Goal: Information Seeking & Learning: Learn about a topic

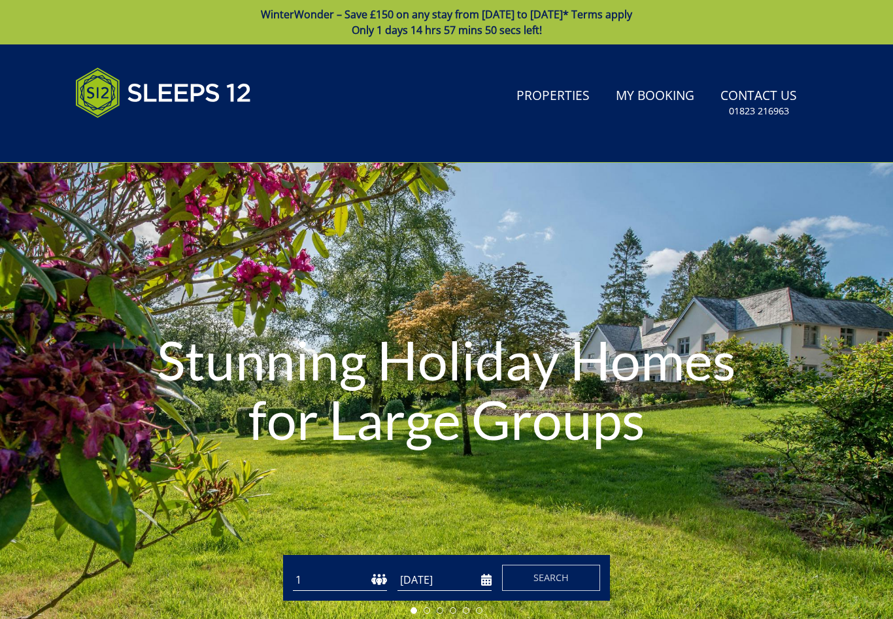
click at [564, 97] on link "Properties" at bounding box center [553, 96] width 84 height 29
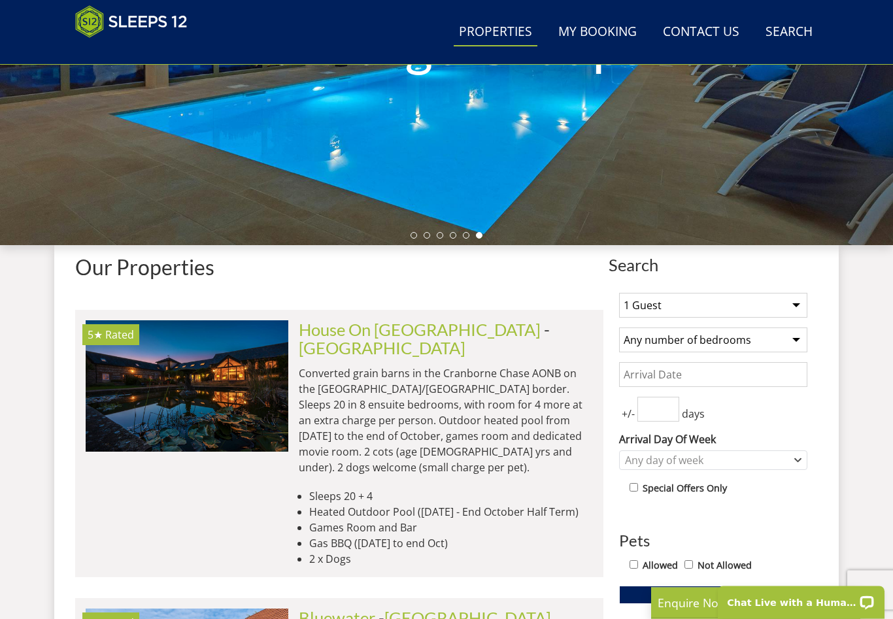
scroll to position [322, 0]
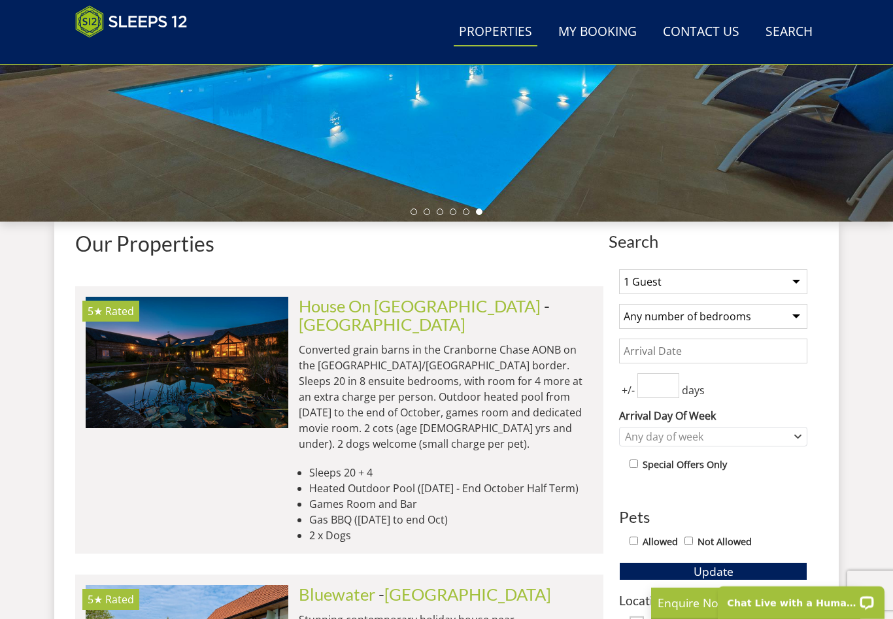
click at [766, 355] on input "Date" at bounding box center [713, 351] width 188 height 25
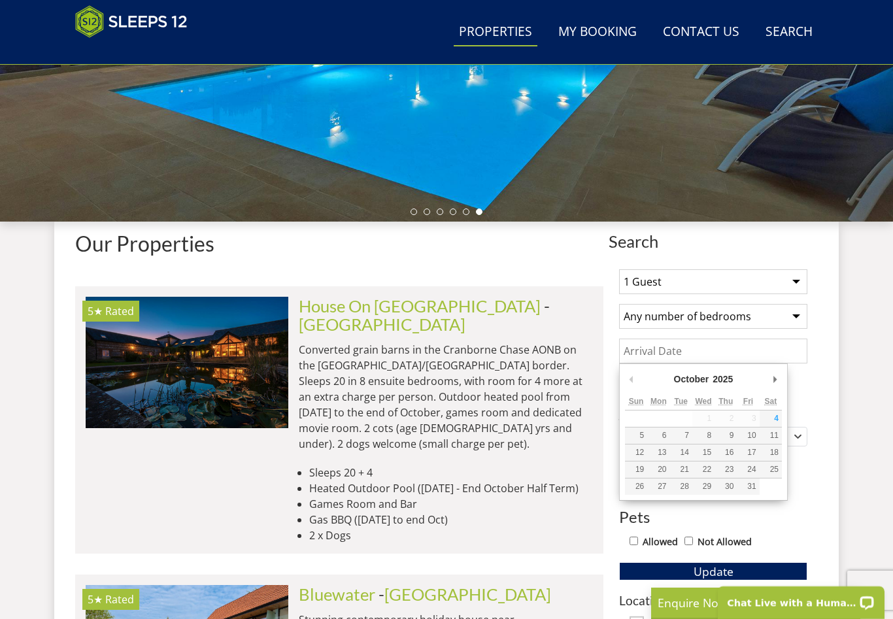
scroll to position [345, 0]
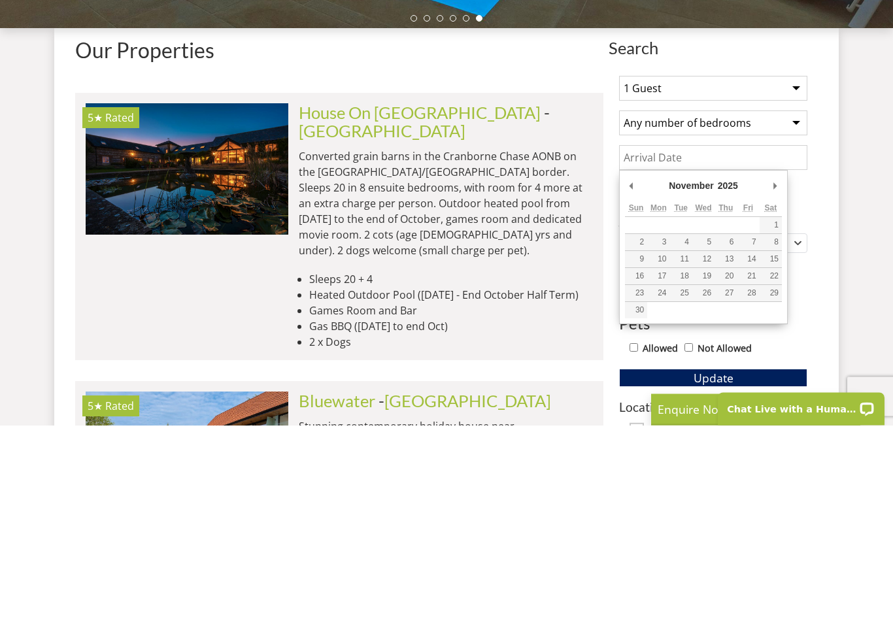
type input "[DATE]"
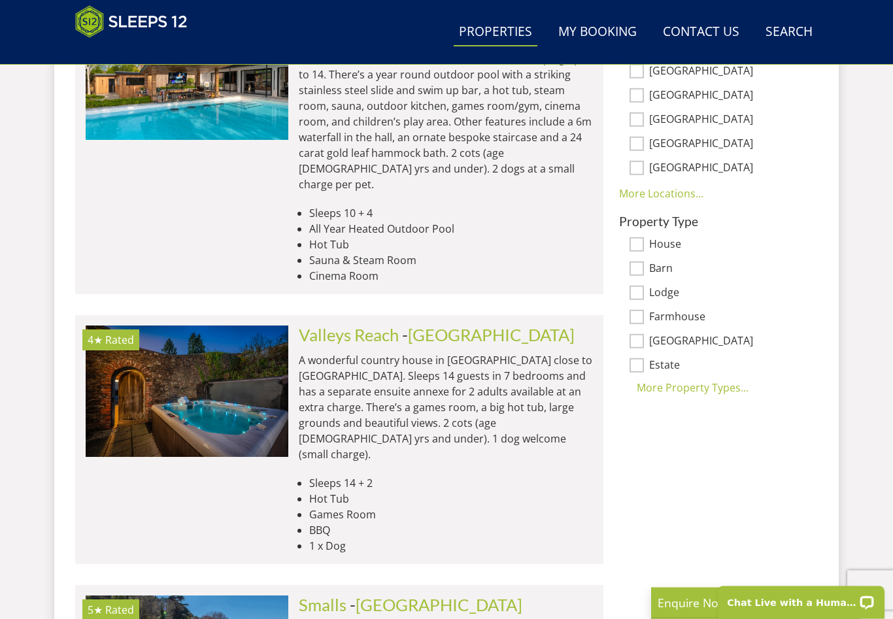
scroll to position [922, 0]
click at [723, 390] on div "More Property Types..." at bounding box center [713, 388] width 188 height 16
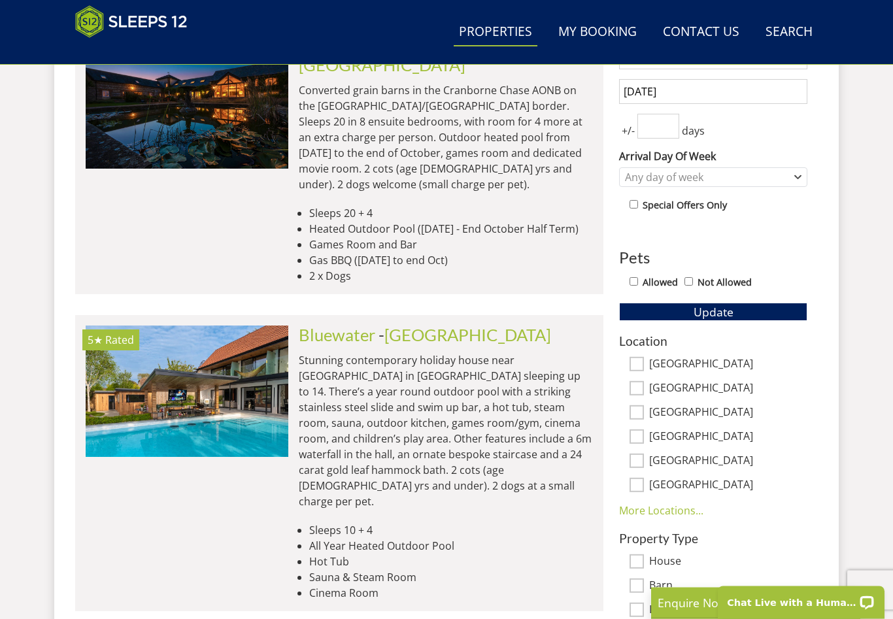
scroll to position [605, 0]
click at [744, 315] on button "Update" at bounding box center [713, 312] width 188 height 18
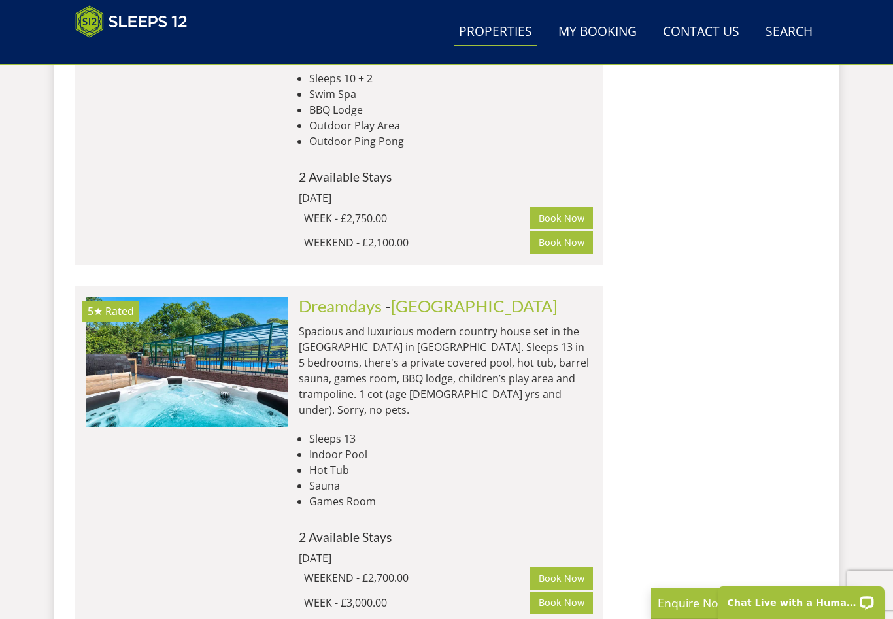
scroll to position [2278, 0]
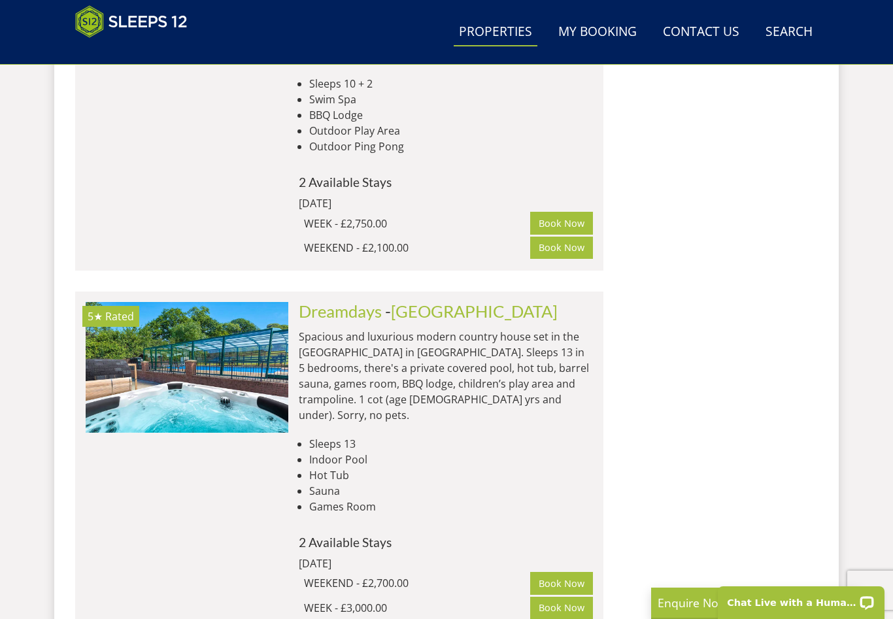
click at [355, 301] on link "Dreamdays" at bounding box center [340, 311] width 83 height 20
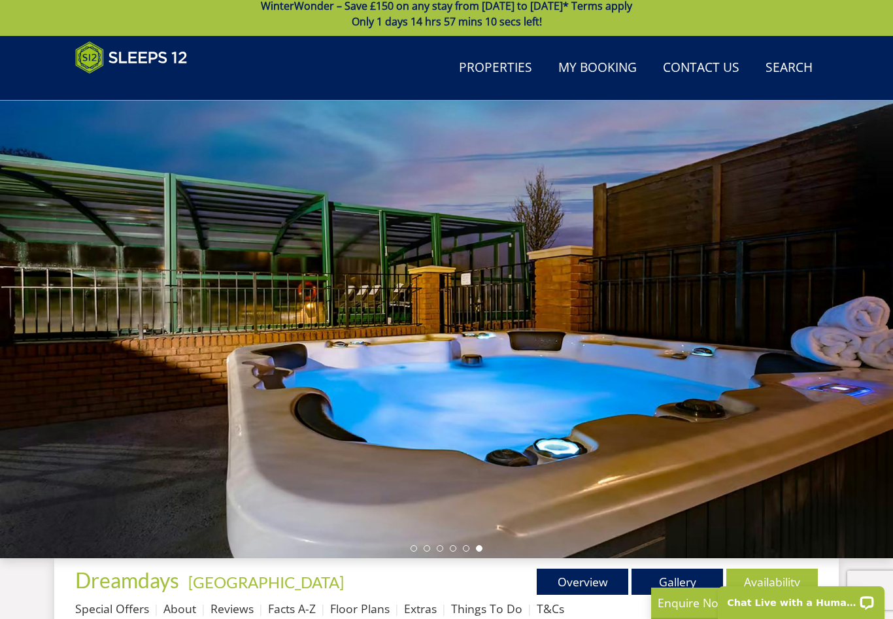
scroll to position [6, 0]
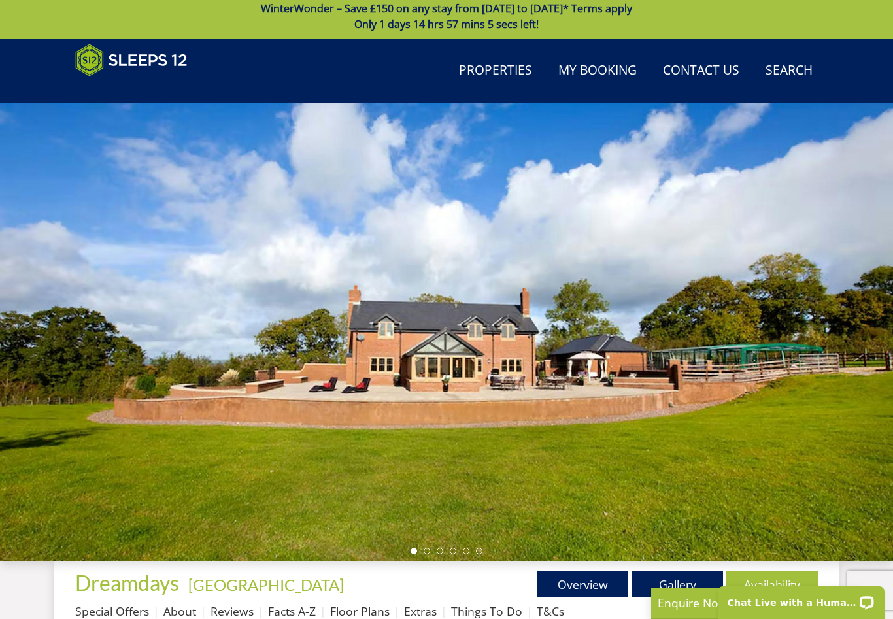
click at [703, 589] on link "Gallery" at bounding box center [678, 585] width 92 height 26
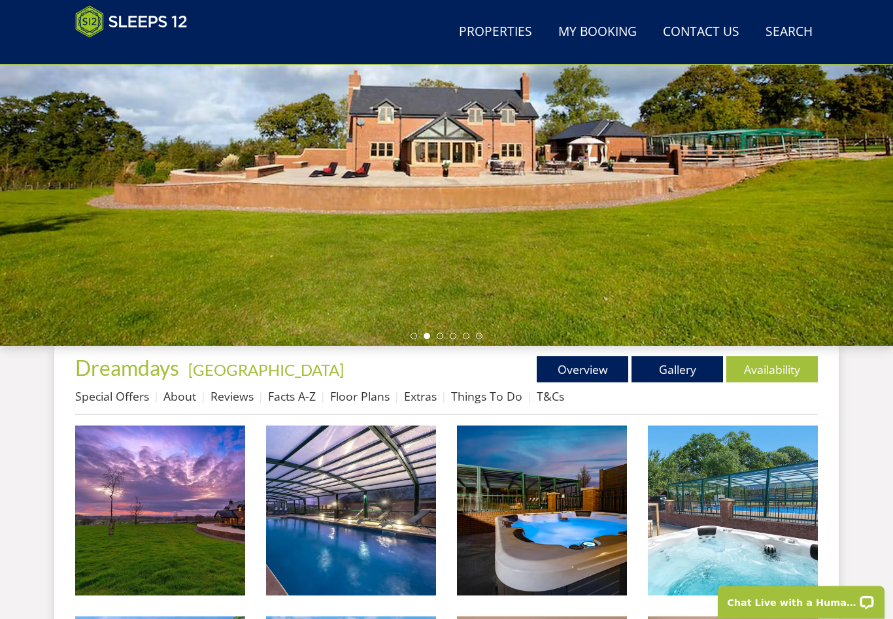
scroll to position [221, 0]
click at [197, 528] on img at bounding box center [160, 511] width 170 height 170
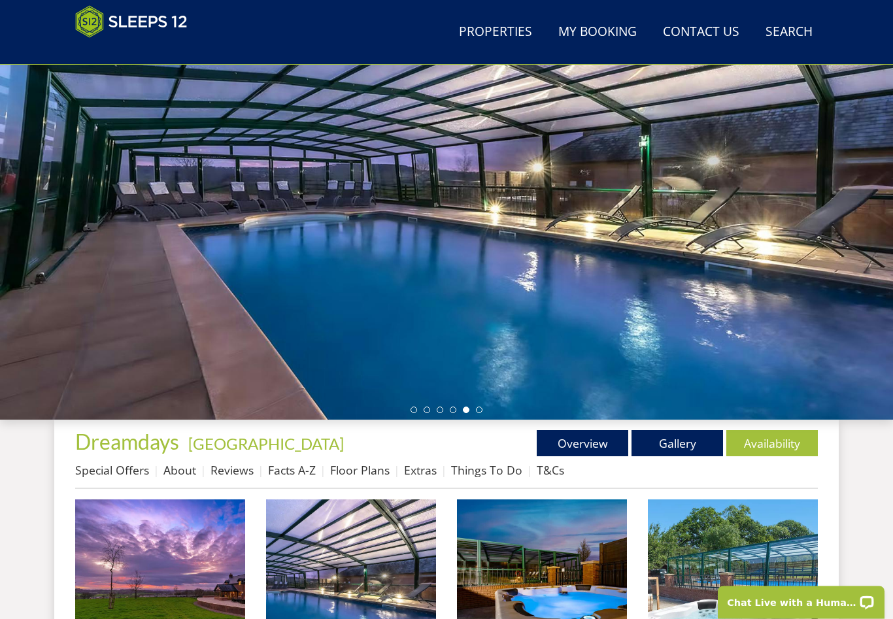
scroll to position [0, 0]
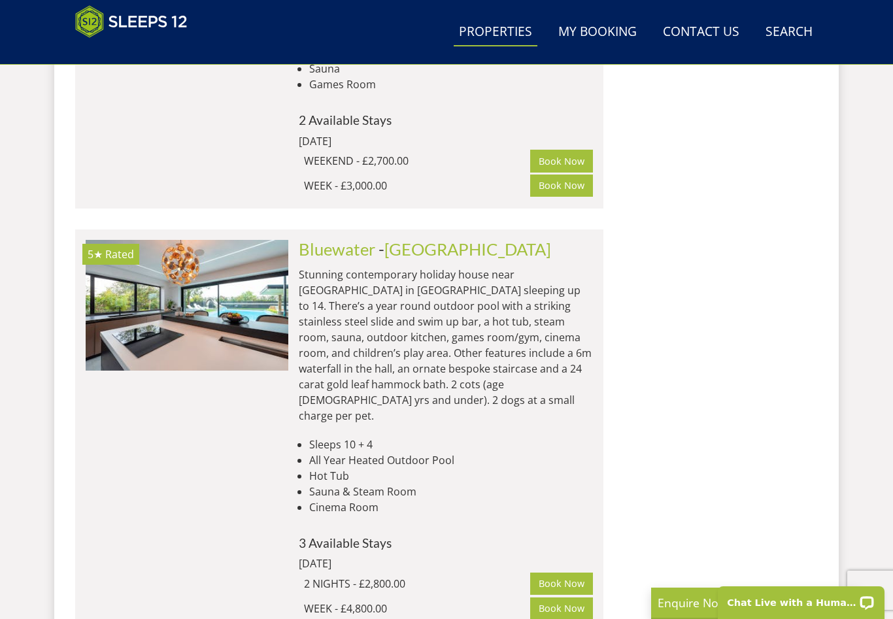
scroll to position [2698, 0]
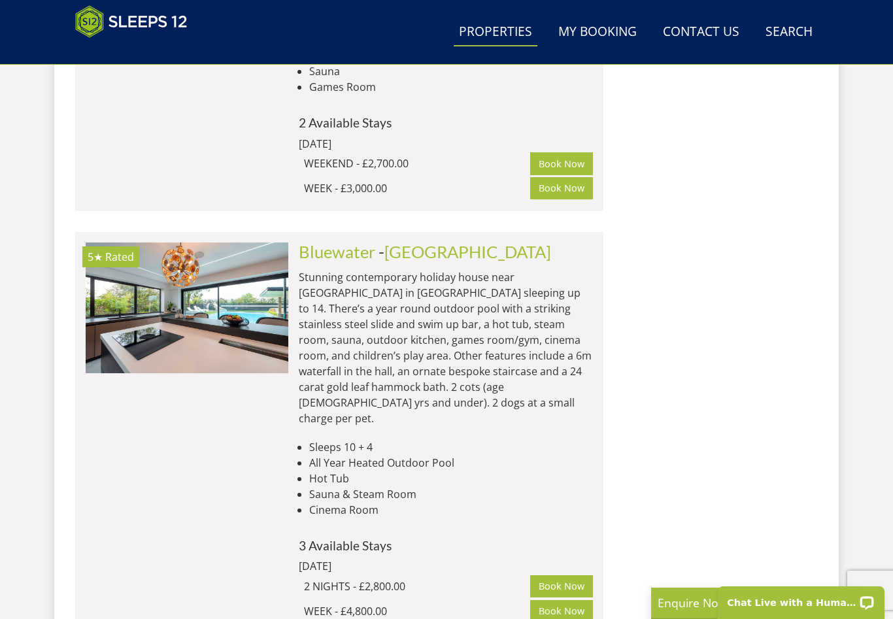
click at [366, 242] on link "Bluewater" at bounding box center [337, 252] width 77 height 20
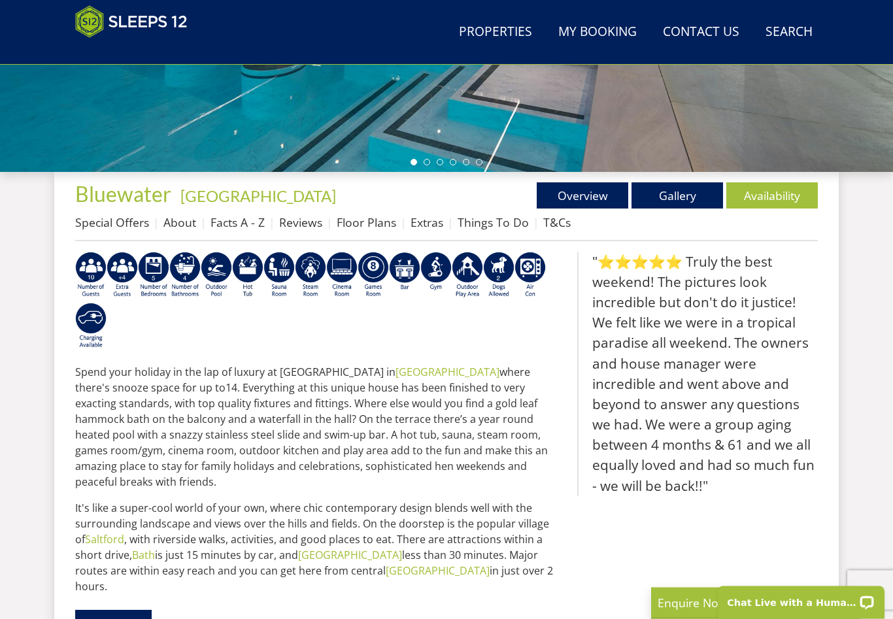
scroll to position [395, 0]
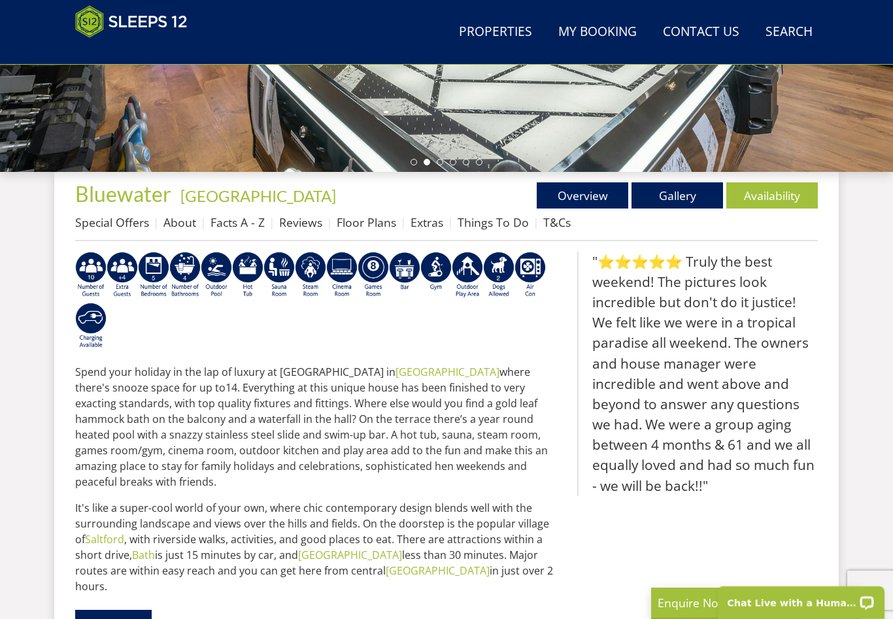
click at [384, 249] on div "Properties [GEOGRAPHIC_DATA] - [GEOGRAPHIC_DATA] Overview Gallery Availability …" at bounding box center [446, 570] width 743 height 797
click at [246, 220] on link "Facts A - Z" at bounding box center [238, 223] width 54 height 16
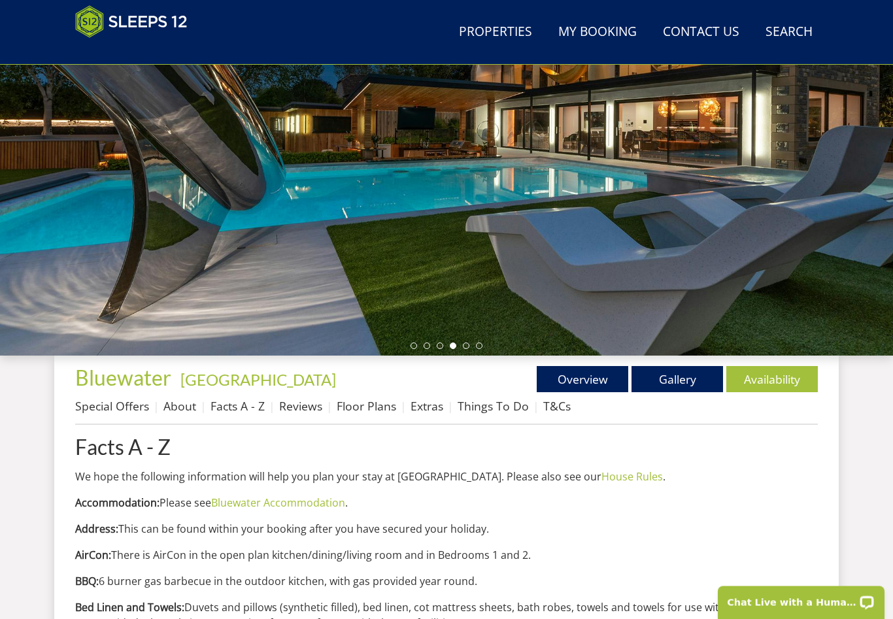
scroll to position [211, 0]
click at [675, 387] on link "Gallery" at bounding box center [678, 379] width 92 height 26
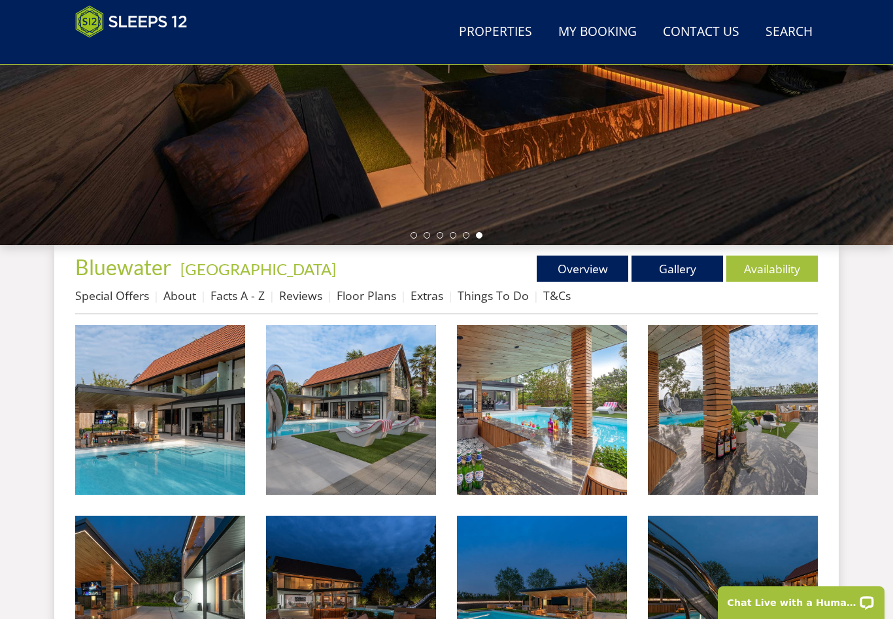
click at [214, 451] on img at bounding box center [160, 410] width 170 height 170
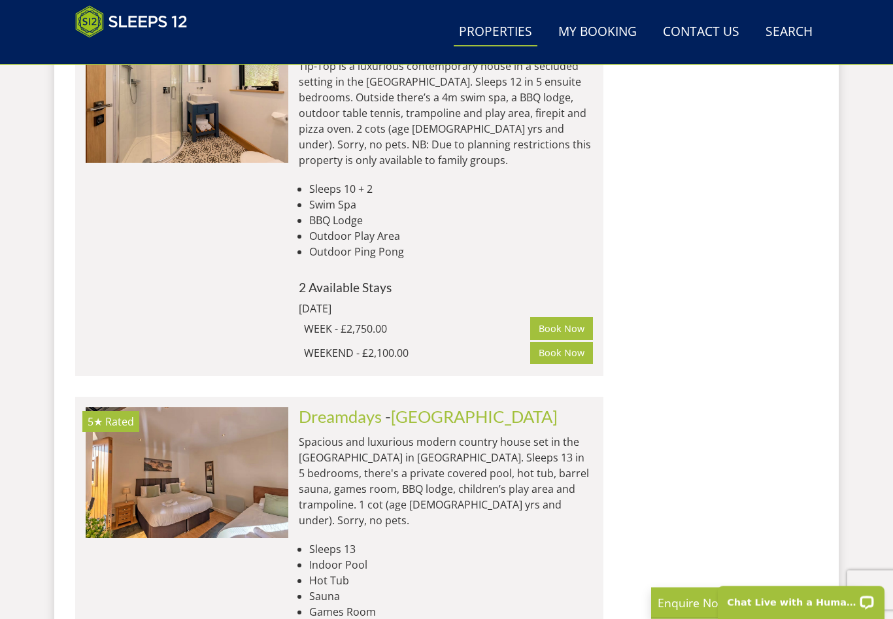
scroll to position [2173, 0]
click at [366, 407] on link "Dreamdays" at bounding box center [340, 417] width 83 height 20
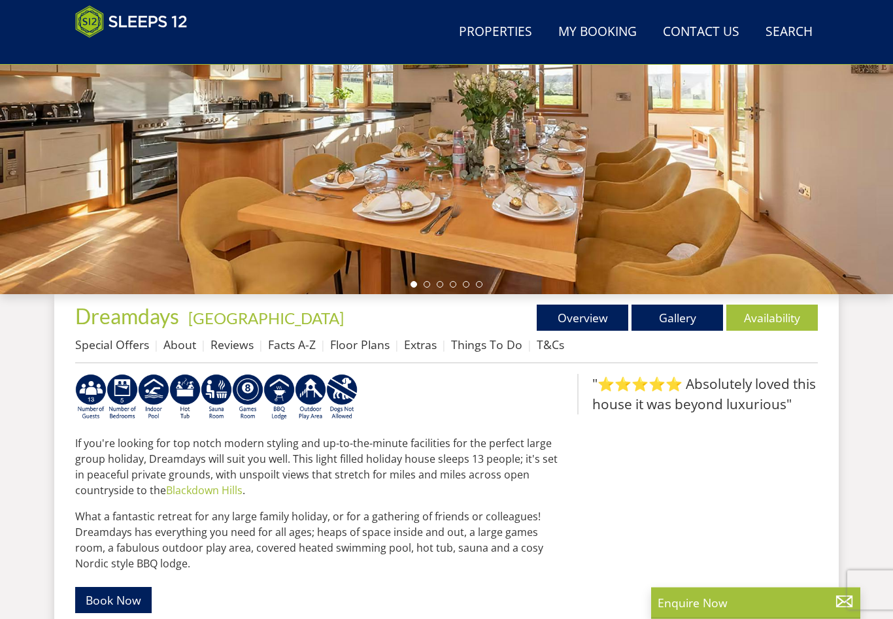
scroll to position [273, 0]
click at [296, 349] on link "Facts A-Z" at bounding box center [292, 345] width 48 height 16
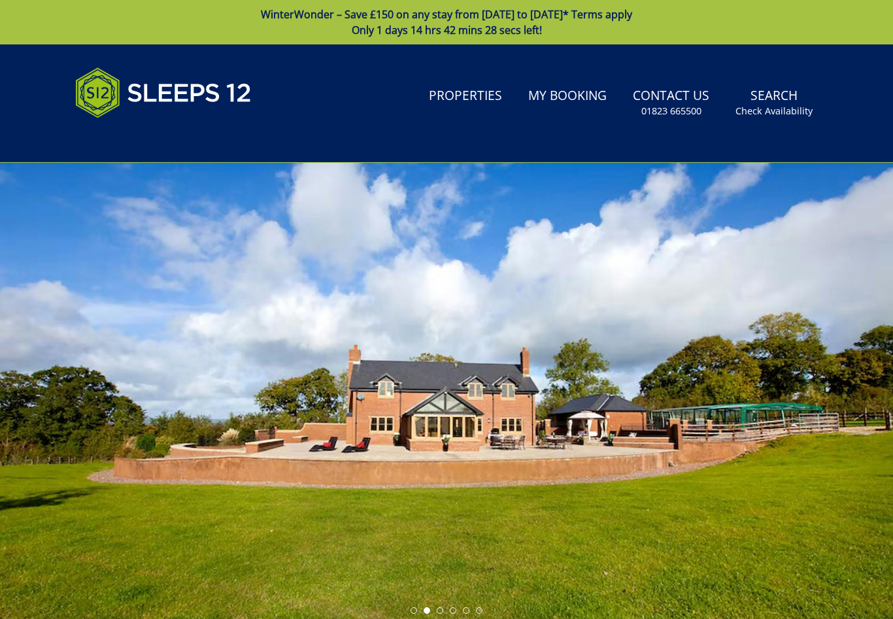
click at [466, 105] on link "Properties" at bounding box center [466, 96] width 84 height 29
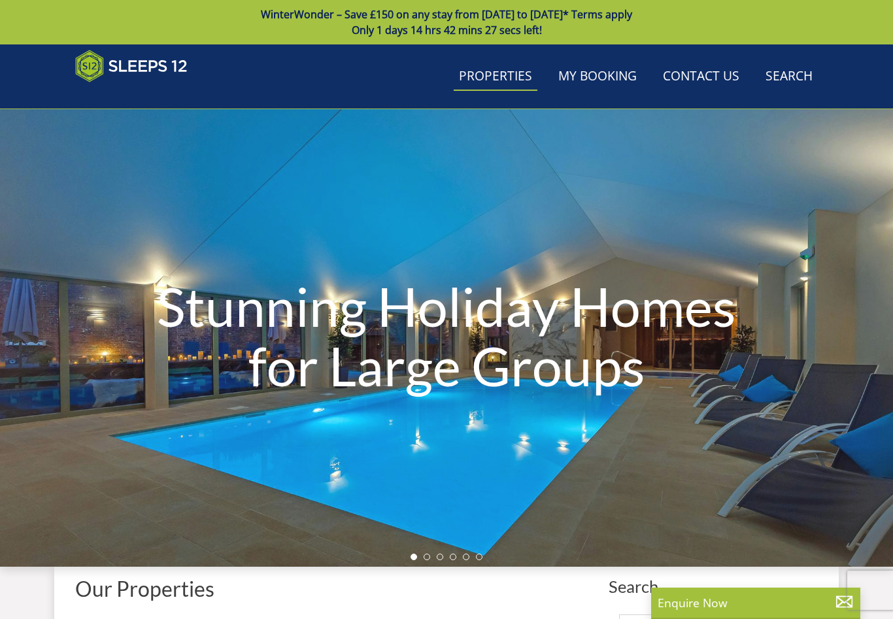
scroll to position [0, 1624]
